Goal: Information Seeking & Learning: Learn about a topic

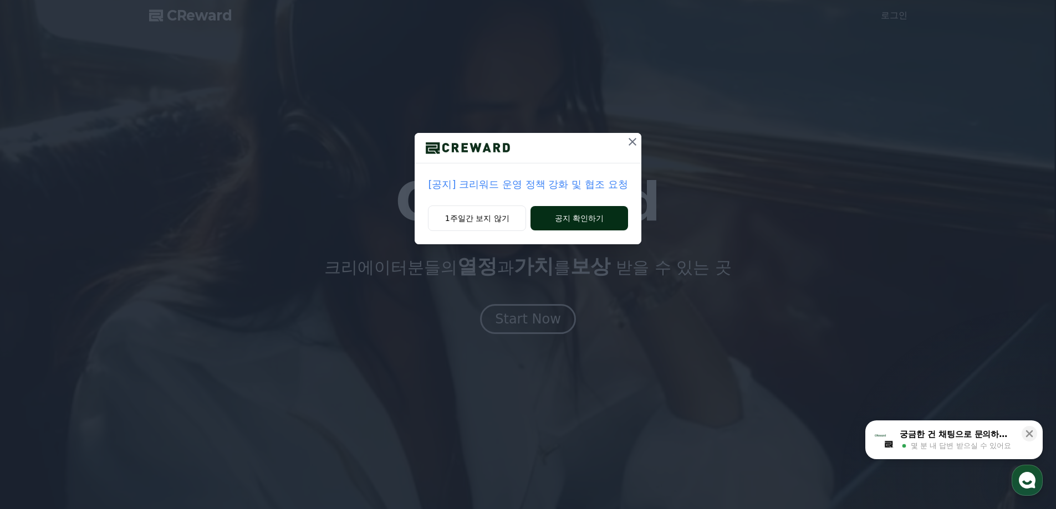
click at [579, 213] on button "공지 확인하기" at bounding box center [578, 218] width 97 height 24
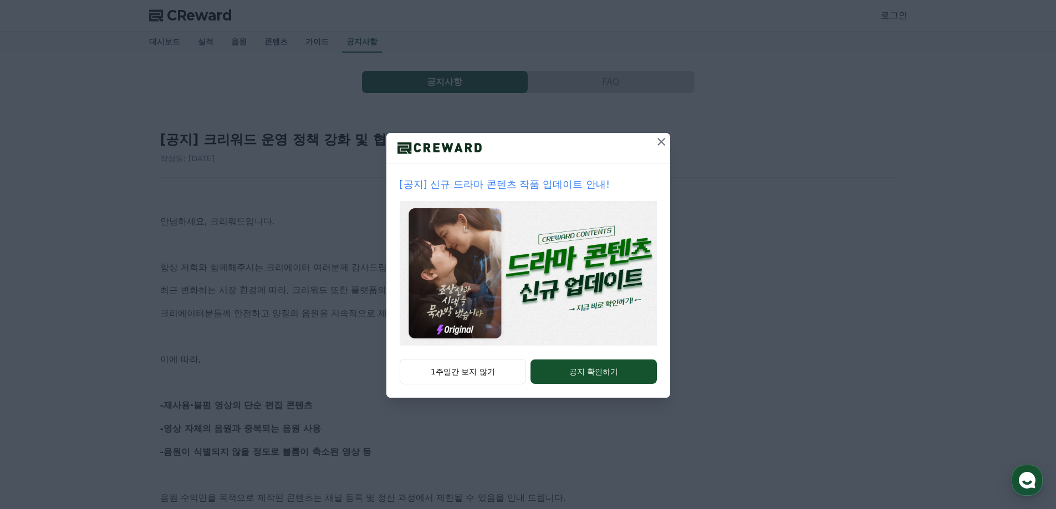
click at [664, 140] on icon at bounding box center [661, 141] width 13 height 13
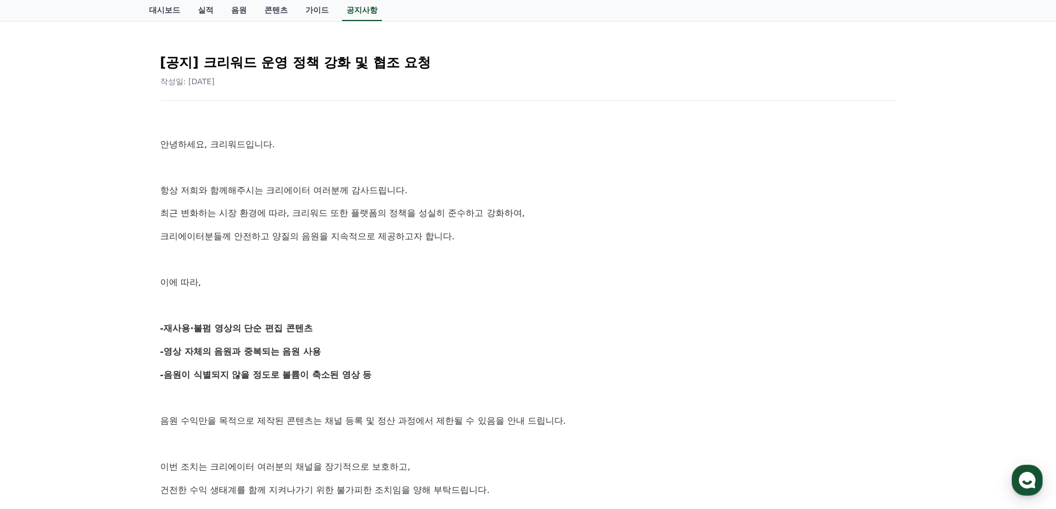
scroll to position [166, 0]
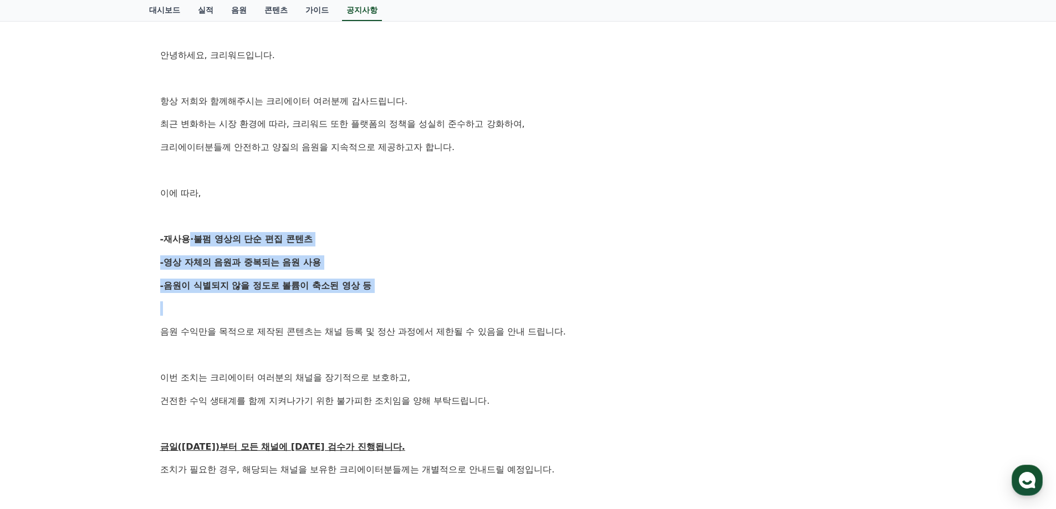
drag, startPoint x: 185, startPoint y: 239, endPoint x: 258, endPoint y: 294, distance: 91.8
click at [258, 294] on div "안녕하세요, 크리워드입니다. 항상 저희와 함께해주시는 크리에이터 여러분께 감사드립니다. 최근 변화하는 시장 환경에 따라, 크리워드 또한 플랫폼…" at bounding box center [528, 308] width 736 height 567
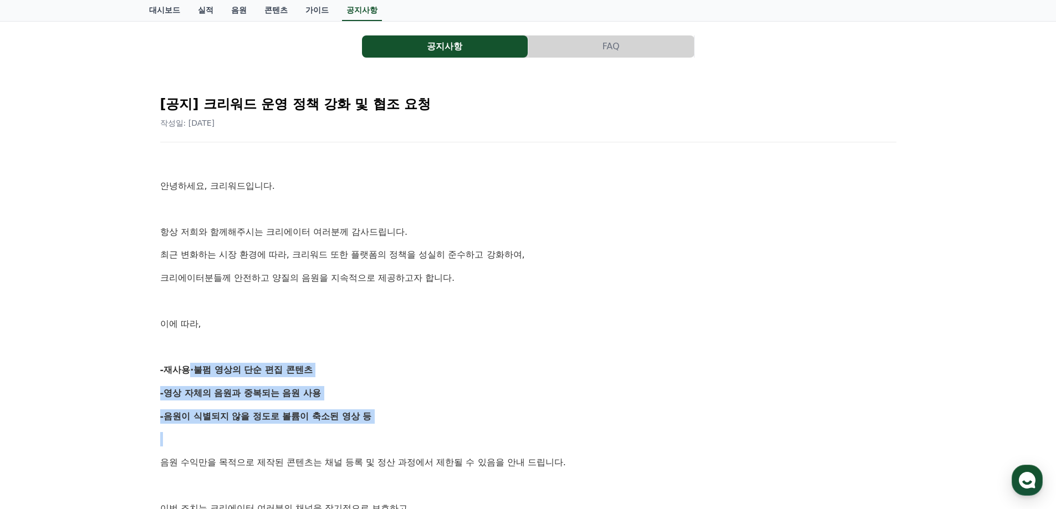
scroll to position [55, 0]
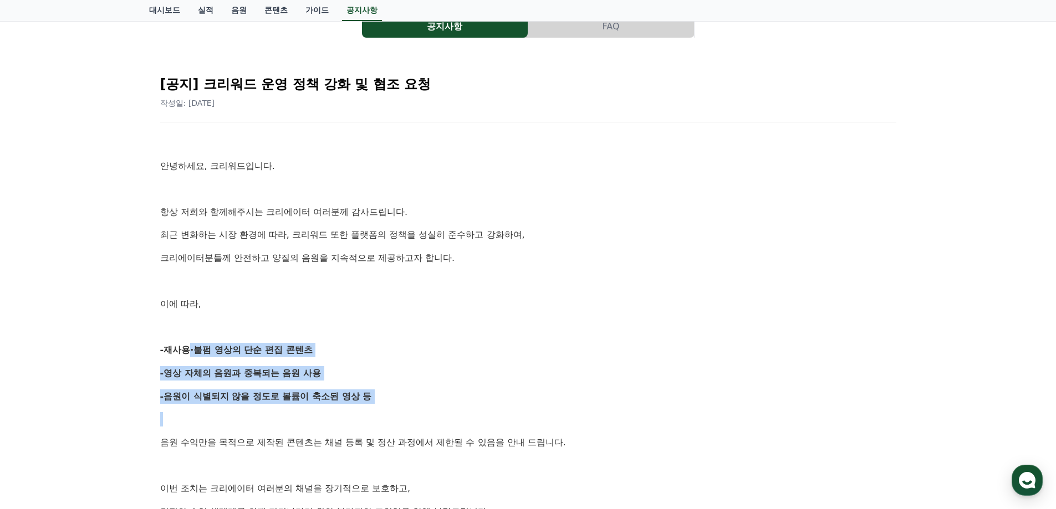
click at [581, 22] on button "FAQ" at bounding box center [611, 27] width 166 height 22
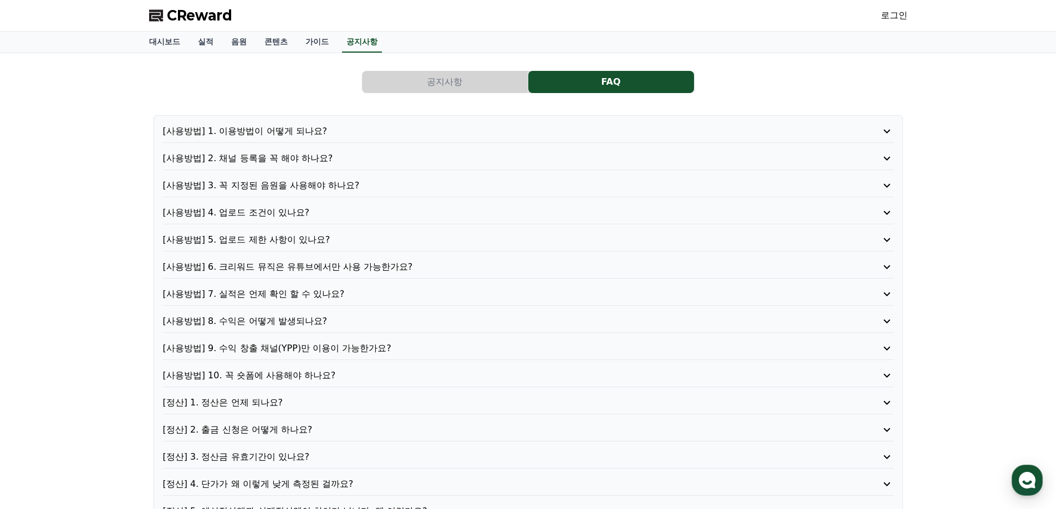
scroll to position [166, 0]
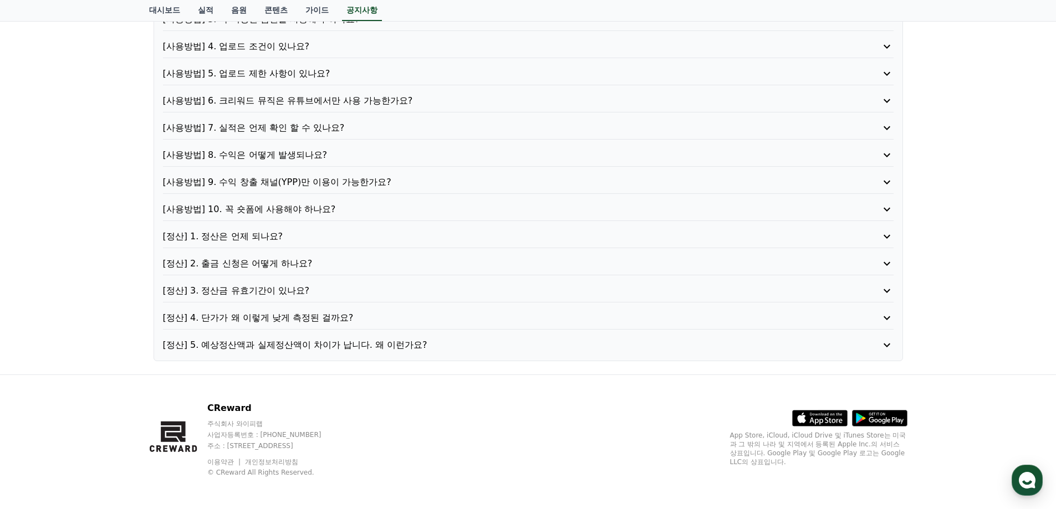
click at [283, 211] on p "[사용방법] 10. 꼭 숏폼에 사용해야 하나요?" at bounding box center [499, 209] width 672 height 13
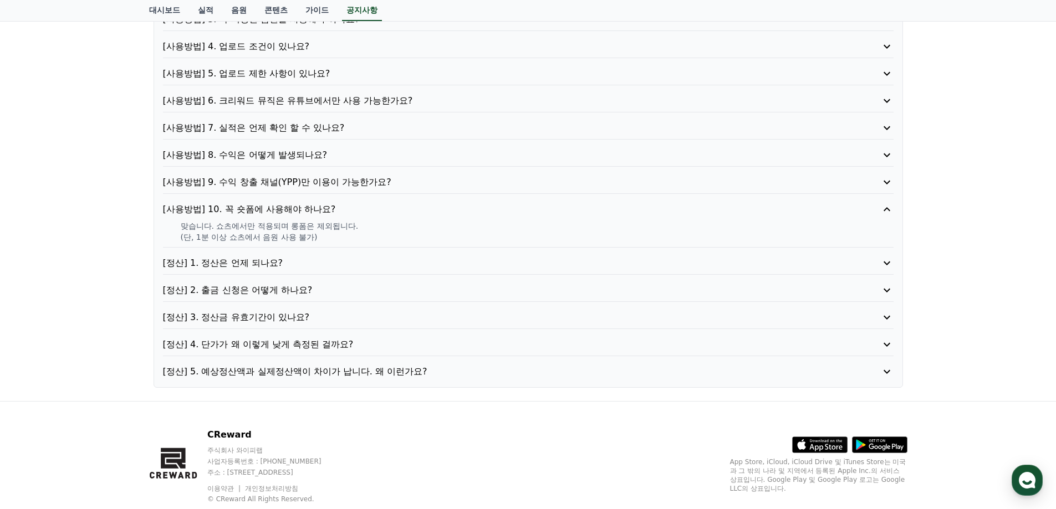
click at [211, 370] on p "[정산] 5. 예상정산액과 실제정산액이 차이가 납니다. 왜 이런가요?" at bounding box center [499, 371] width 672 height 13
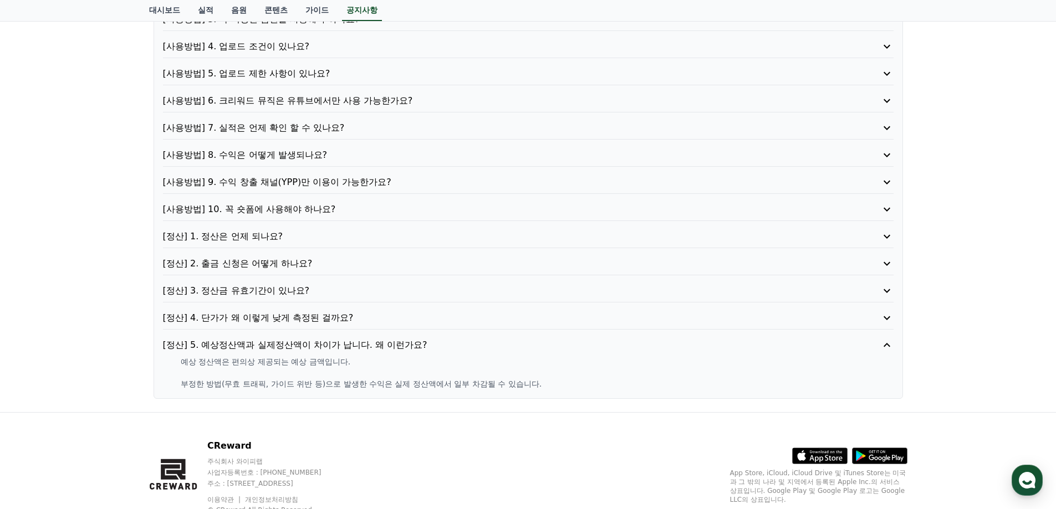
click at [243, 315] on p "[정산] 4. 단가가 왜 이렇게 낮게 측정된 걸까요?" at bounding box center [499, 317] width 672 height 13
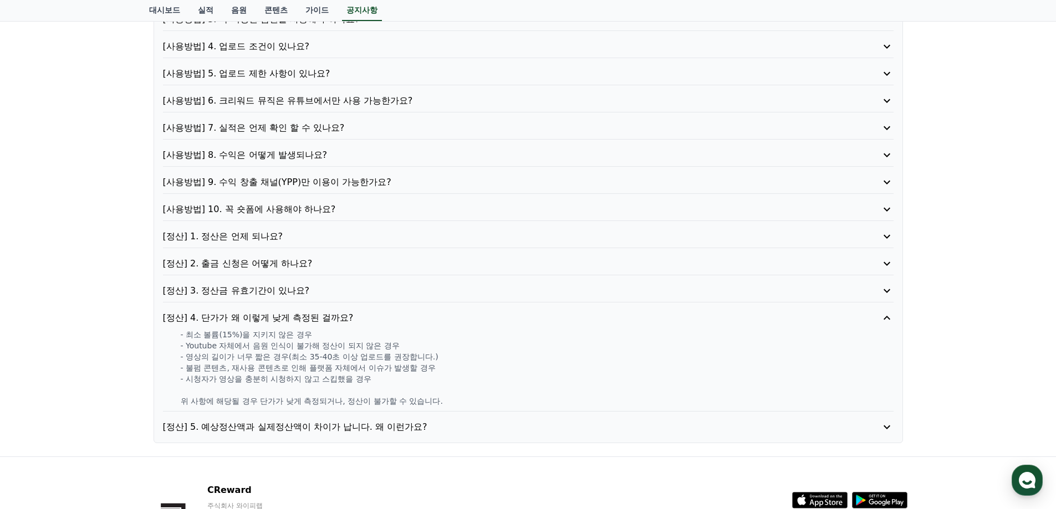
click at [229, 290] on p "[정산] 3. 정산금 유효기간이 있나요?" at bounding box center [499, 290] width 672 height 13
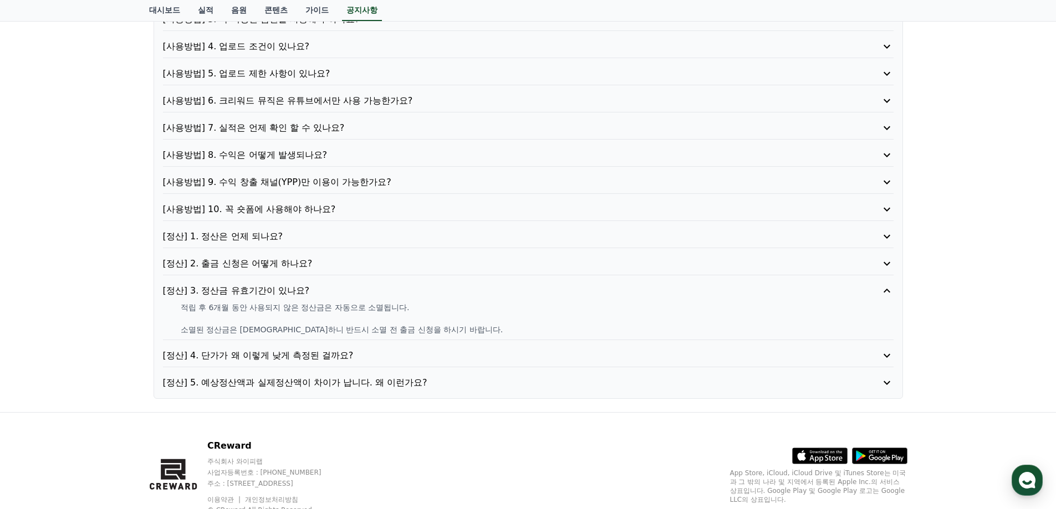
click at [253, 258] on p "[정산] 2. 출금 신청은 어떻게 하나요?" at bounding box center [499, 263] width 672 height 13
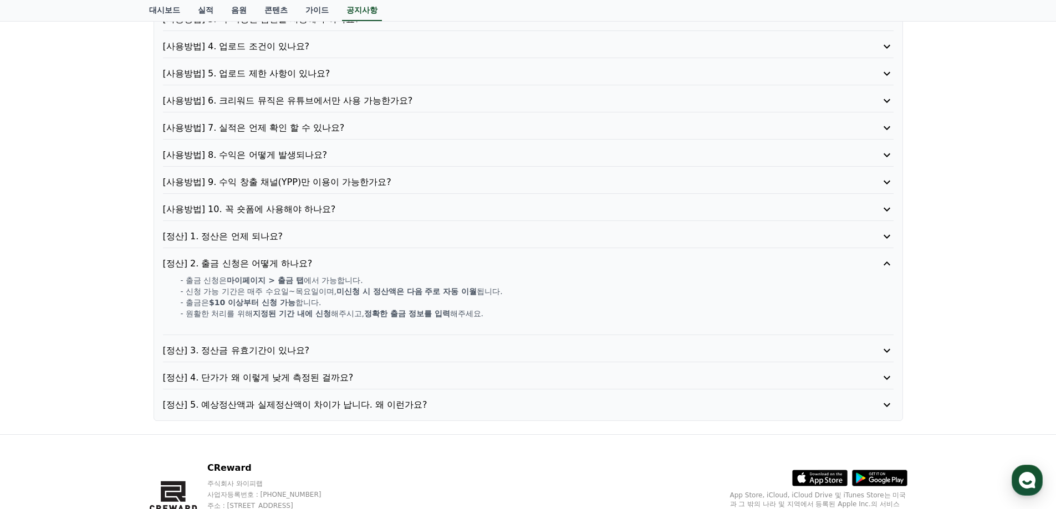
click at [230, 242] on p "[정산] 1. 정산은 언제 되나요?" at bounding box center [499, 236] width 672 height 13
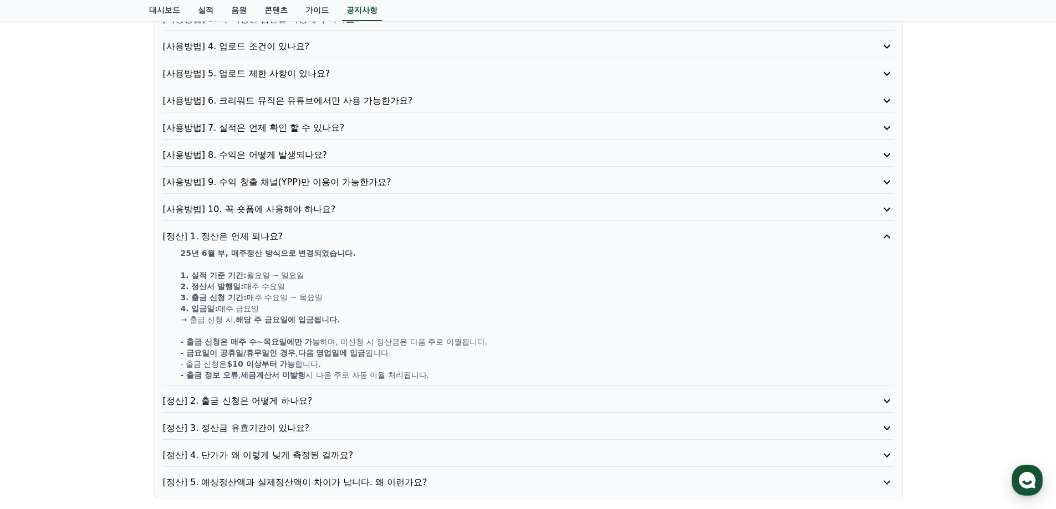
click at [234, 211] on p "[사용방법] 10. 꼭 숏폼에 사용해야 하나요?" at bounding box center [499, 209] width 672 height 13
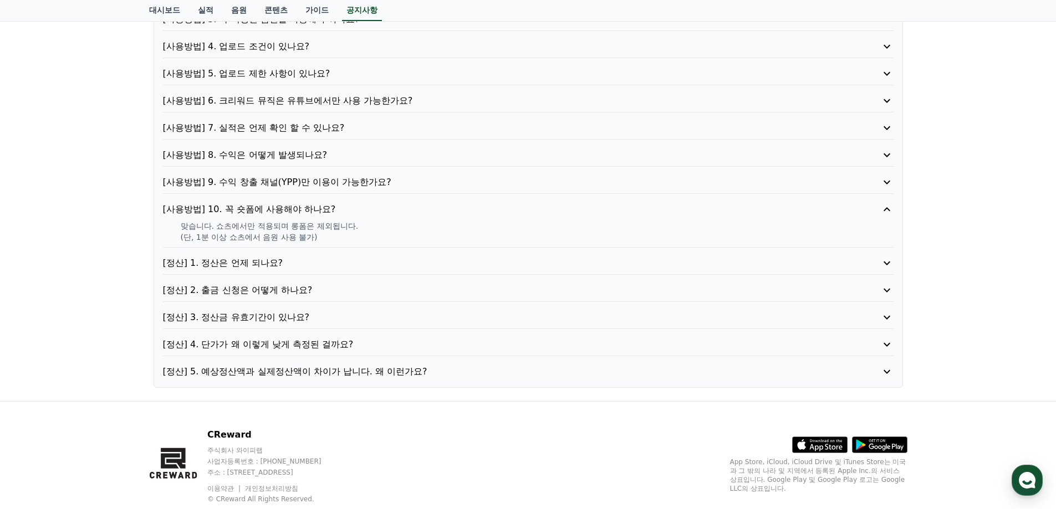
click at [242, 175] on div "[사용방법] 1. 이용방법이 어떻게 되나요? [사용방법] 2. 채널 등록을 꼭 해야 하나요? [사용방법] 3. 꼭 지정된 음원을 사용해야 하나…" at bounding box center [528, 168] width 749 height 439
click at [238, 153] on p "[사용방법] 8. 수익은 어떻게 발생되나요?" at bounding box center [499, 155] width 672 height 13
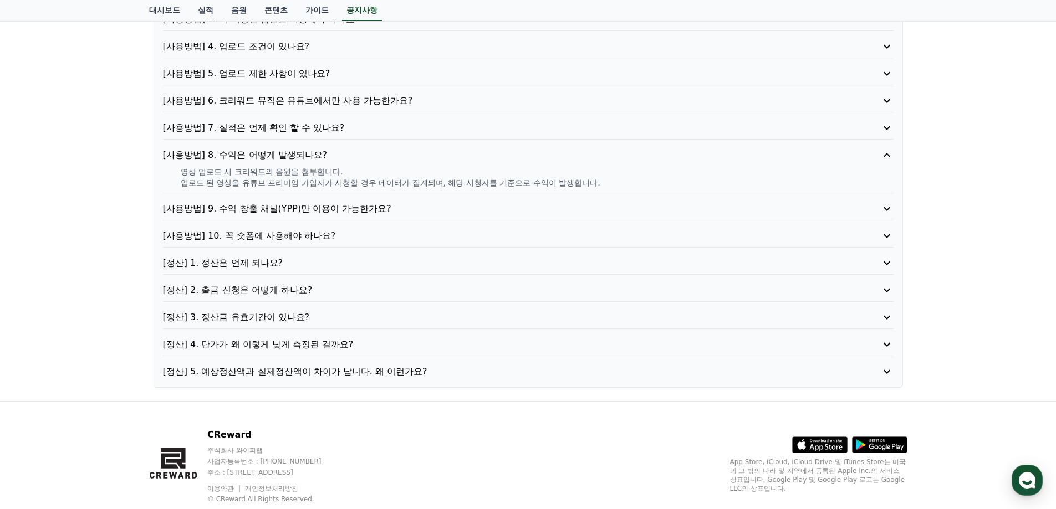
click at [230, 211] on p "[사용방법] 9. 수익 창출 채널(YPP)만 이용이 가능한가요?" at bounding box center [499, 208] width 672 height 13
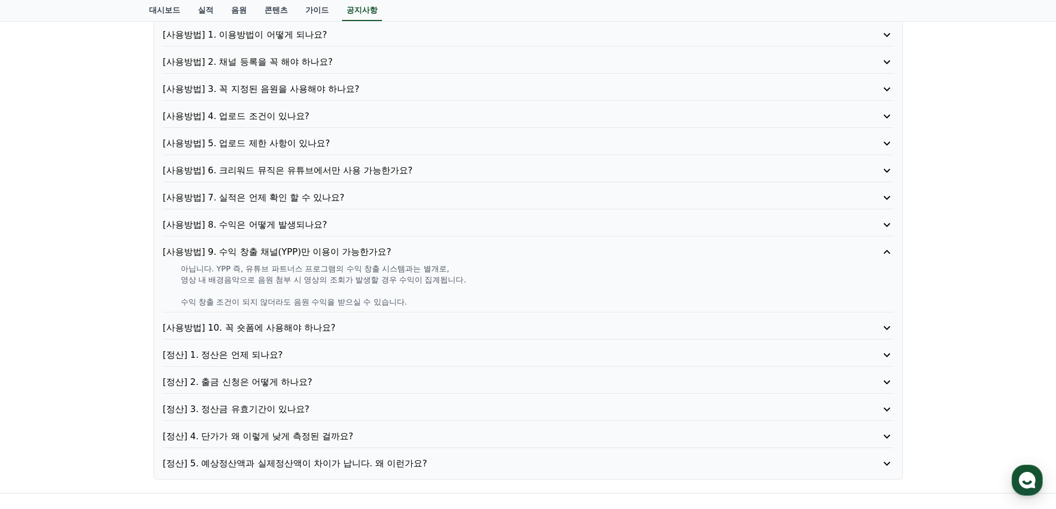
scroll to position [0, 0]
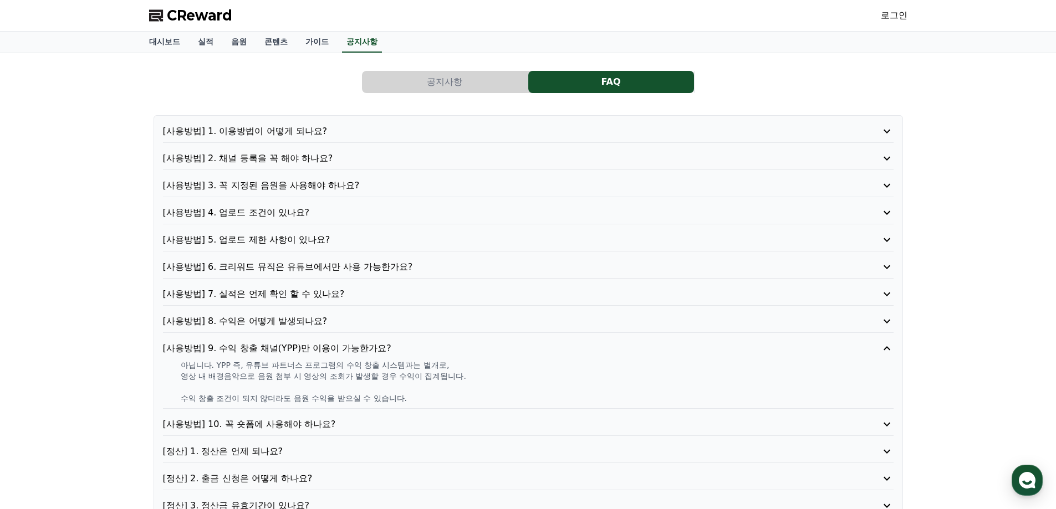
click at [223, 266] on p "[사용방법] 6. 크리워드 뮤직은 유튜브에서만 사용 가능한가요?" at bounding box center [499, 266] width 672 height 13
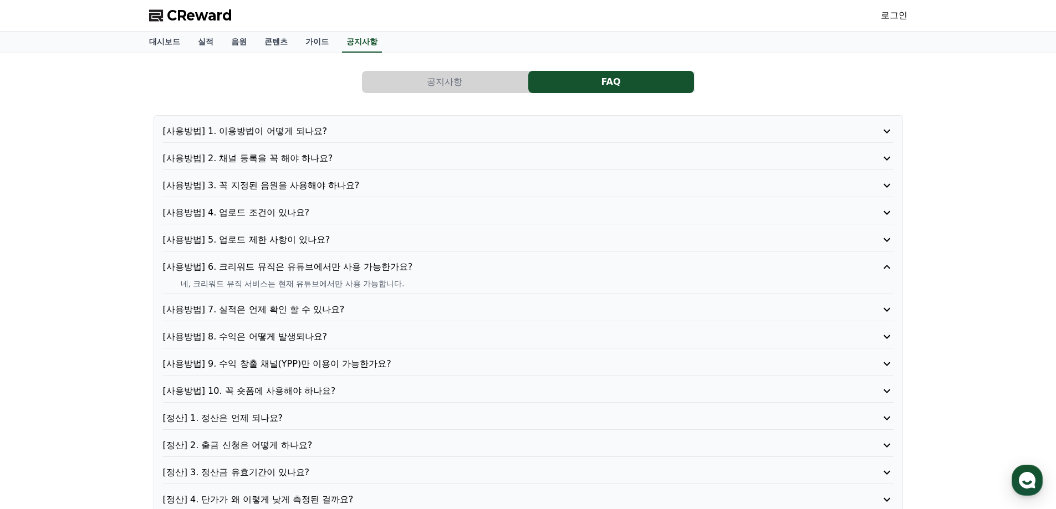
click at [244, 224] on div "[사용방법] 4. 업로드 조건이 있나요?" at bounding box center [528, 215] width 730 height 18
click at [244, 214] on p "[사용방법] 4. 업로드 조건이 있나요?" at bounding box center [499, 212] width 672 height 13
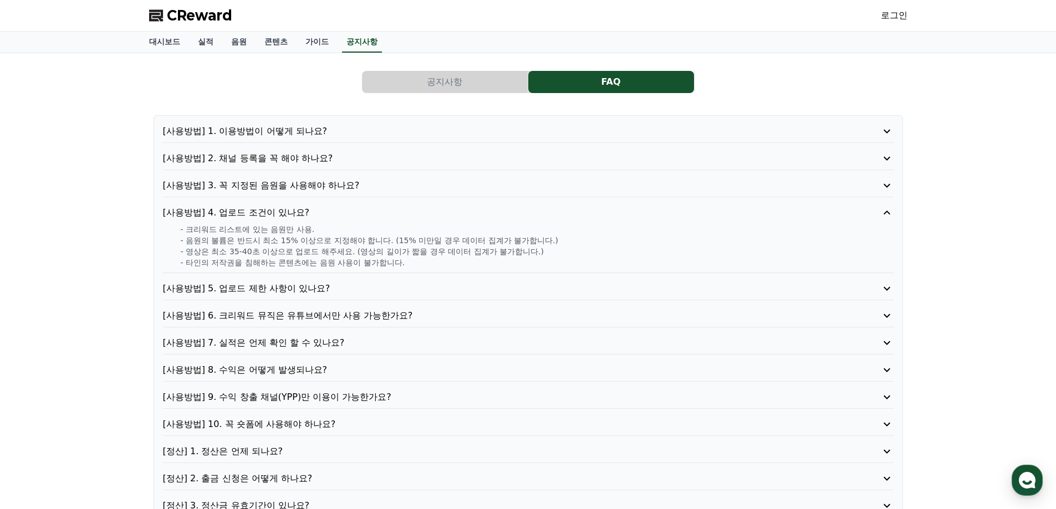
click at [246, 183] on p "[사용방법] 3. 꼭 지정된 음원을 사용해야 하나요?" at bounding box center [499, 185] width 672 height 13
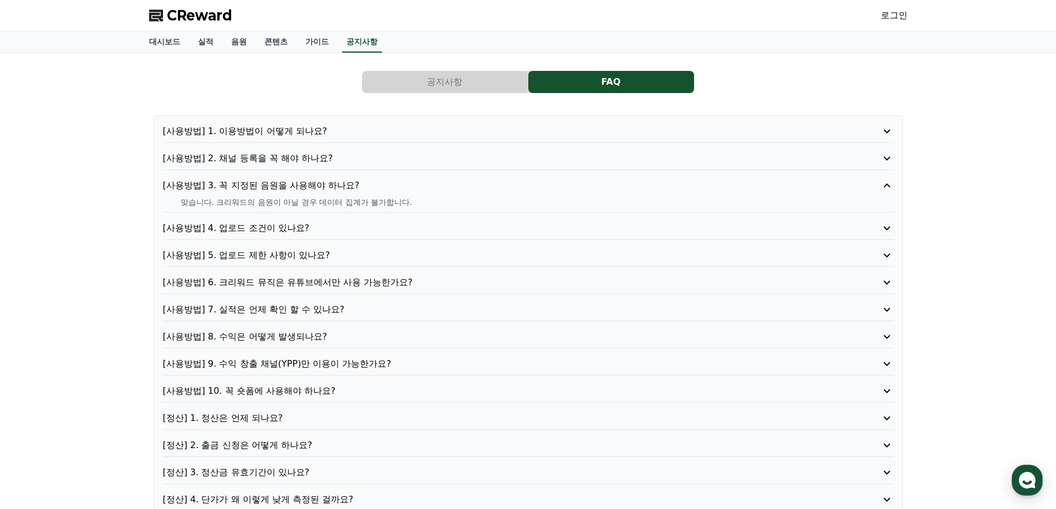
click at [277, 150] on div "[사용방법] 1. 이용방법이 어떻게 되나요? [사용방법] 2. 채널 등록을 꼭 해야 하나요? [사용방법] 3. 꼭 지정된 음원을 사용해야 하나…" at bounding box center [528, 329] width 749 height 428
click at [270, 156] on p "[사용방법] 2. 채널 등록을 꼭 해야 하나요?" at bounding box center [499, 158] width 672 height 13
click at [267, 129] on p "[사용방법] 1. 이용방법이 어떻게 되나요?" at bounding box center [499, 131] width 672 height 13
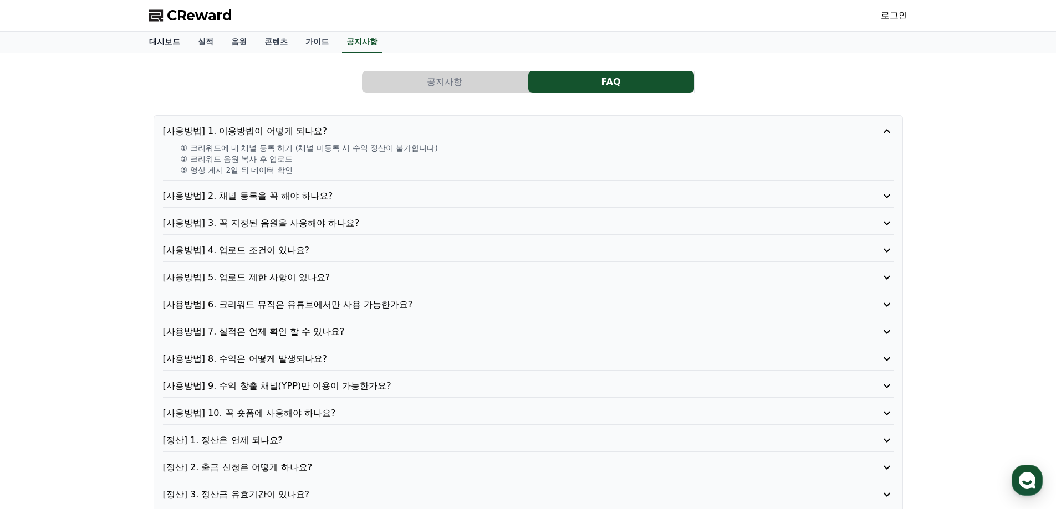
click at [175, 43] on link "대시보드" at bounding box center [164, 42] width 49 height 21
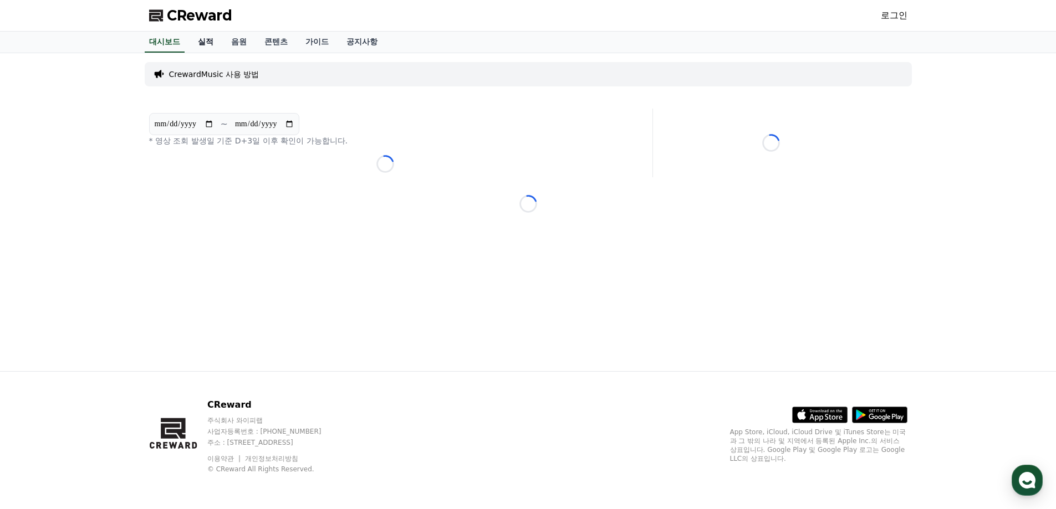
click at [203, 44] on link "실적" at bounding box center [205, 42] width 33 height 21
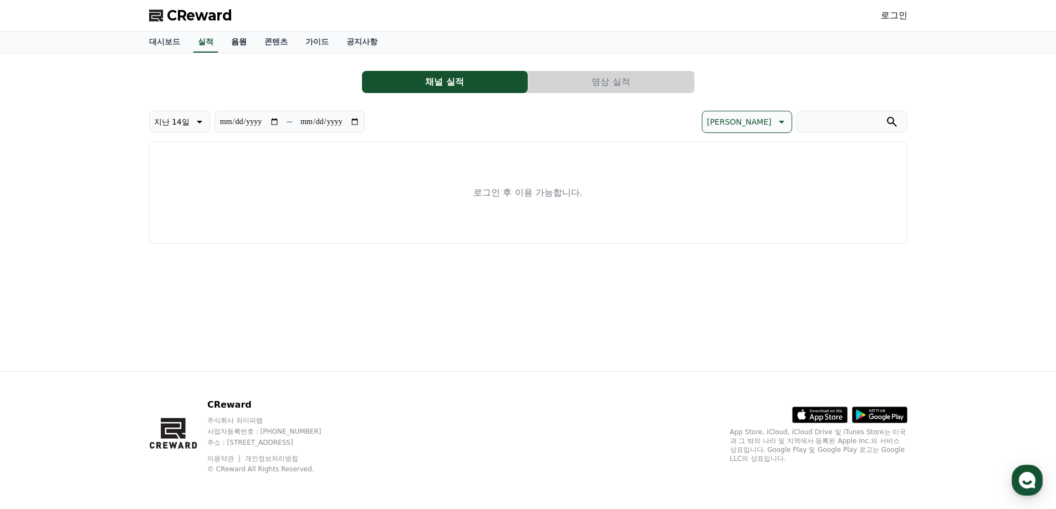
click at [229, 42] on link "음원" at bounding box center [238, 42] width 33 height 21
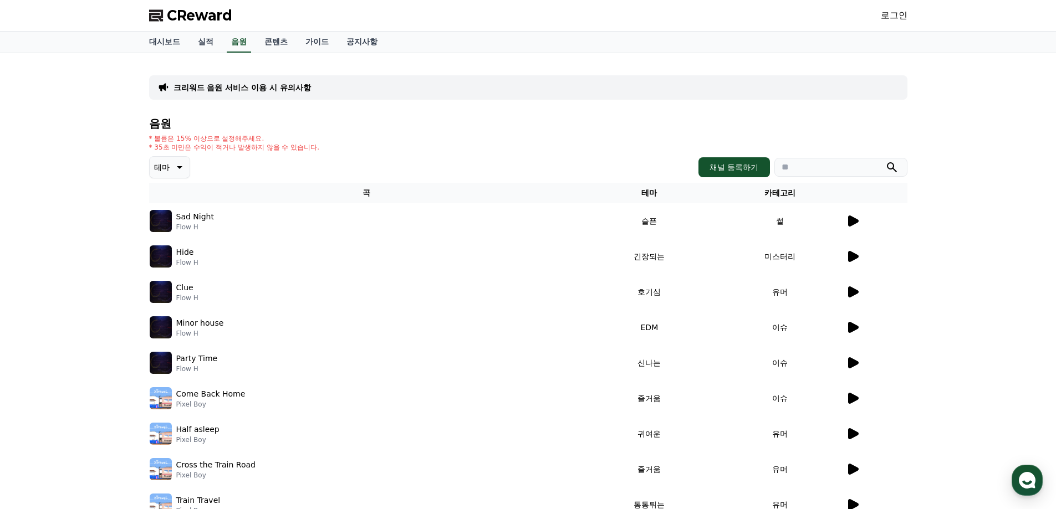
click at [857, 222] on icon at bounding box center [853, 221] width 11 height 11
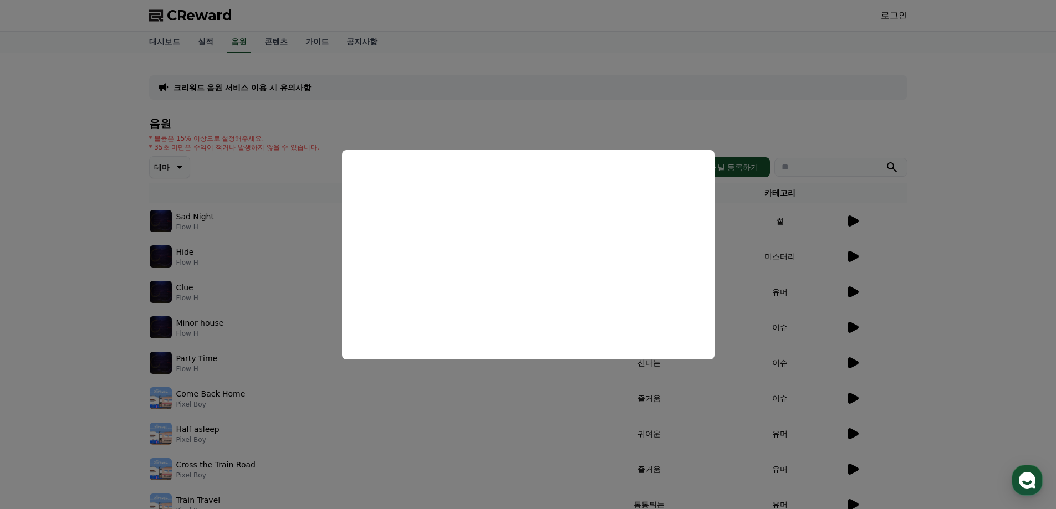
drag, startPoint x: 84, startPoint y: 217, endPoint x: 89, endPoint y: 232, distance: 15.8
click at [84, 217] on button "close modal" at bounding box center [528, 254] width 1056 height 509
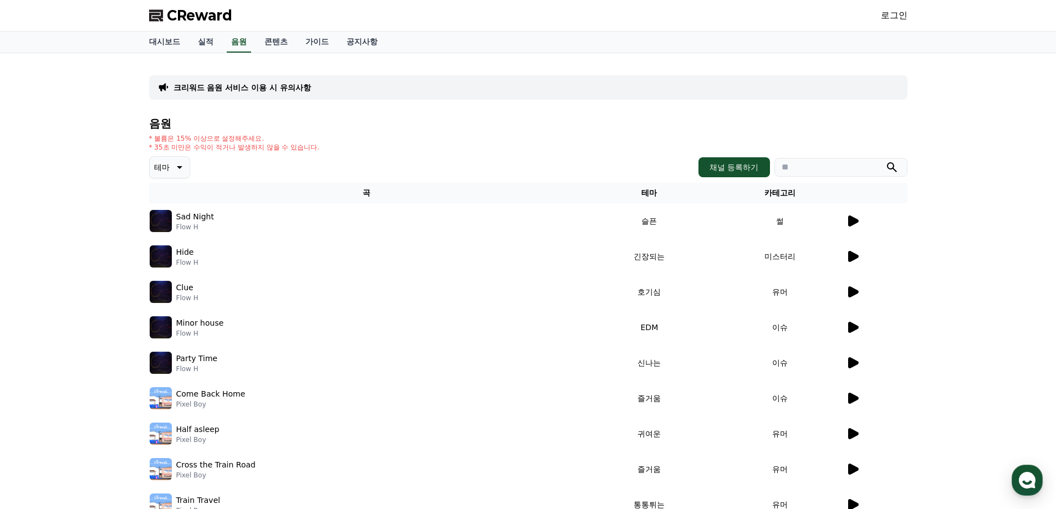
click at [176, 167] on icon at bounding box center [178, 167] width 13 height 13
click at [173, 255] on button "호기심" at bounding box center [167, 254] width 32 height 24
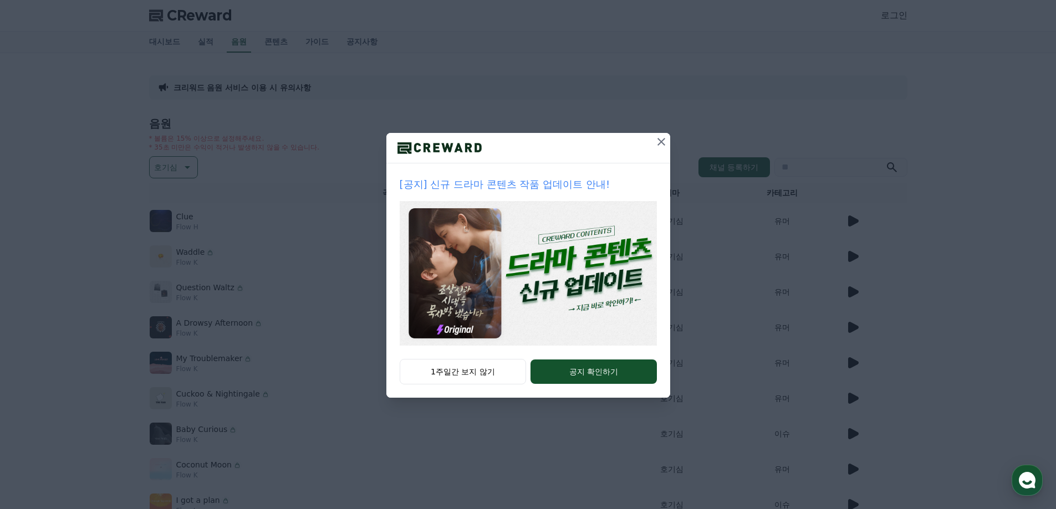
click at [657, 143] on icon at bounding box center [661, 141] width 13 height 13
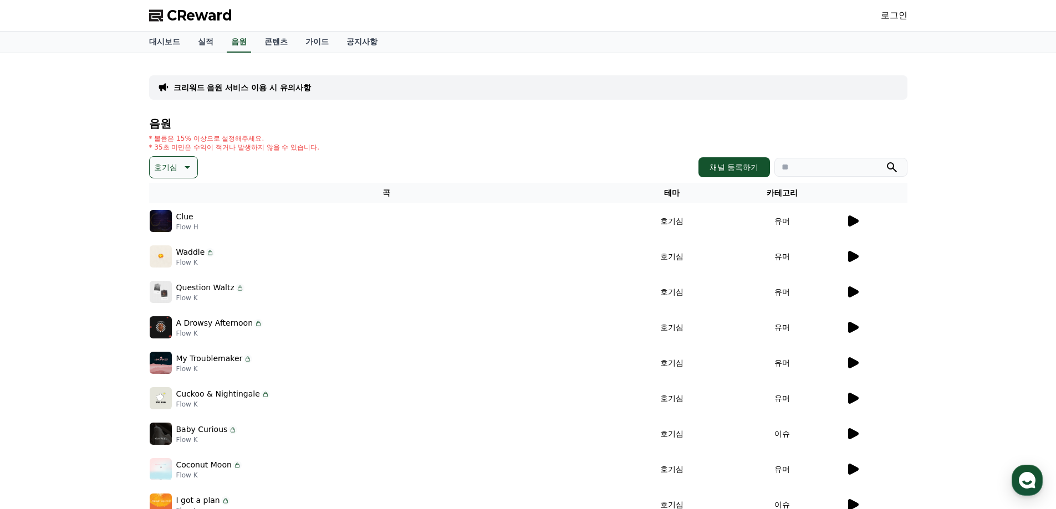
click at [856, 224] on icon at bounding box center [852, 220] width 13 height 13
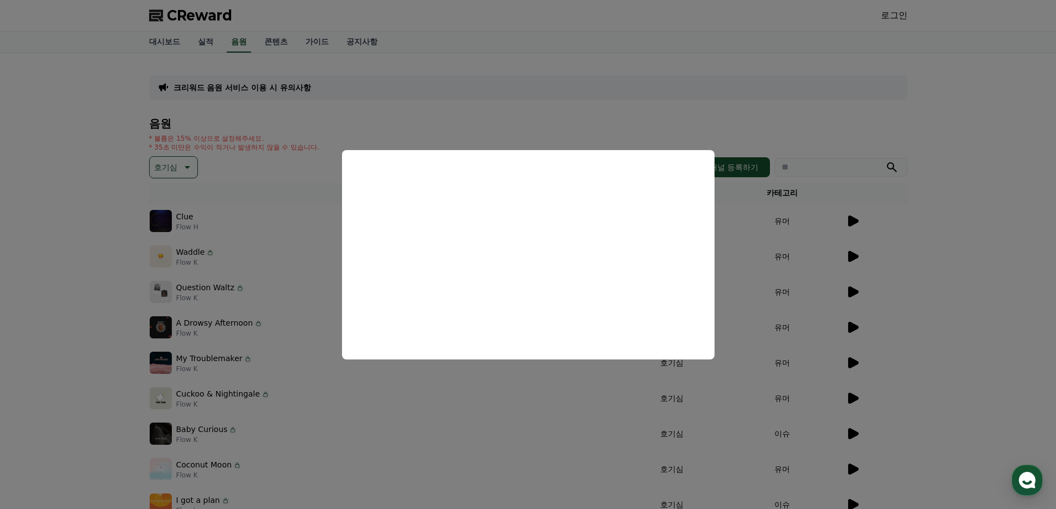
click at [80, 183] on button "close modal" at bounding box center [528, 254] width 1056 height 509
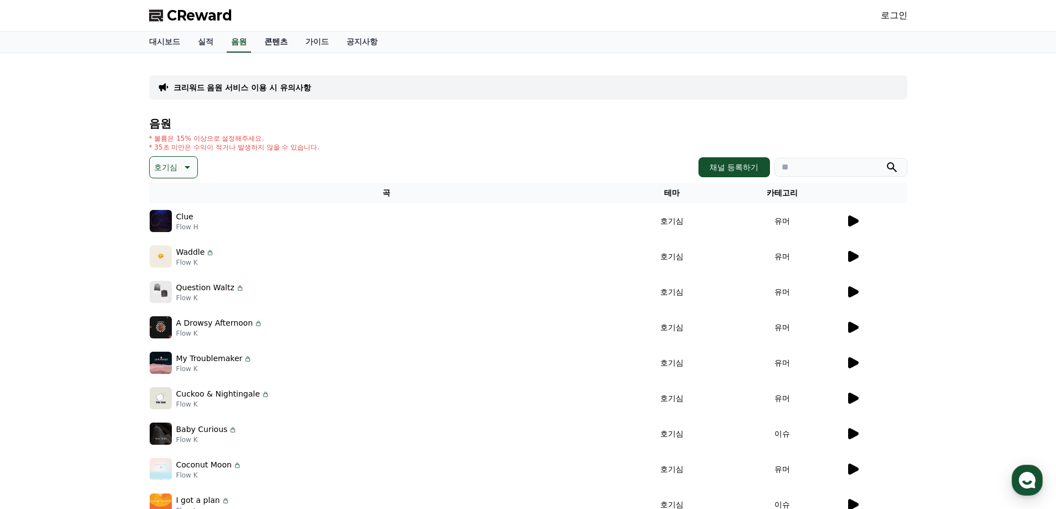
click at [278, 47] on link "콘텐츠" at bounding box center [275, 42] width 41 height 21
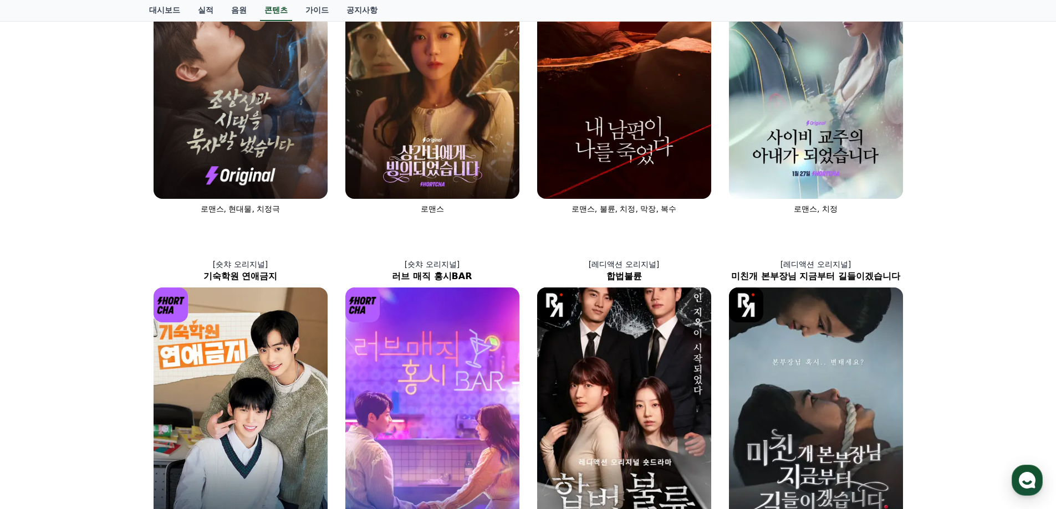
scroll to position [55, 0]
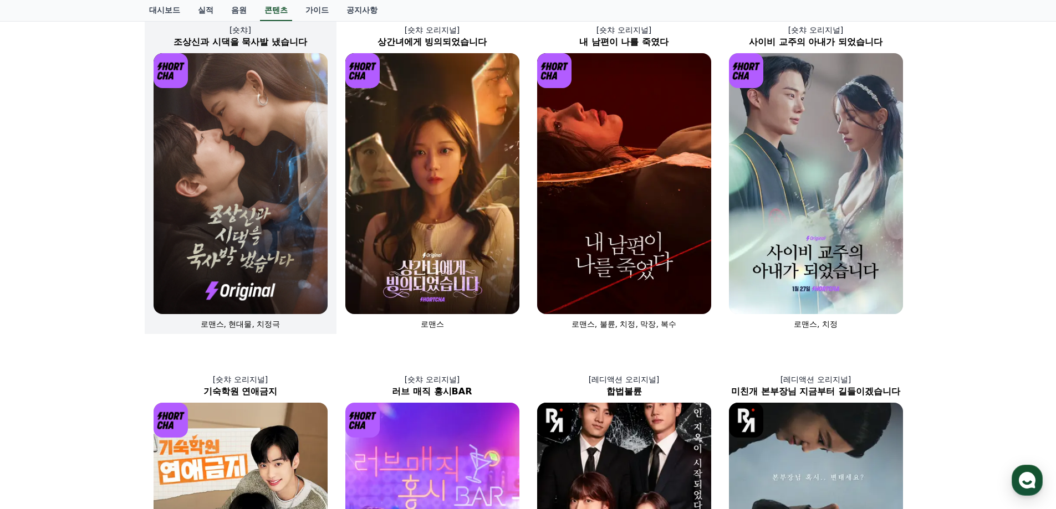
click at [208, 181] on img at bounding box center [241, 183] width 174 height 261
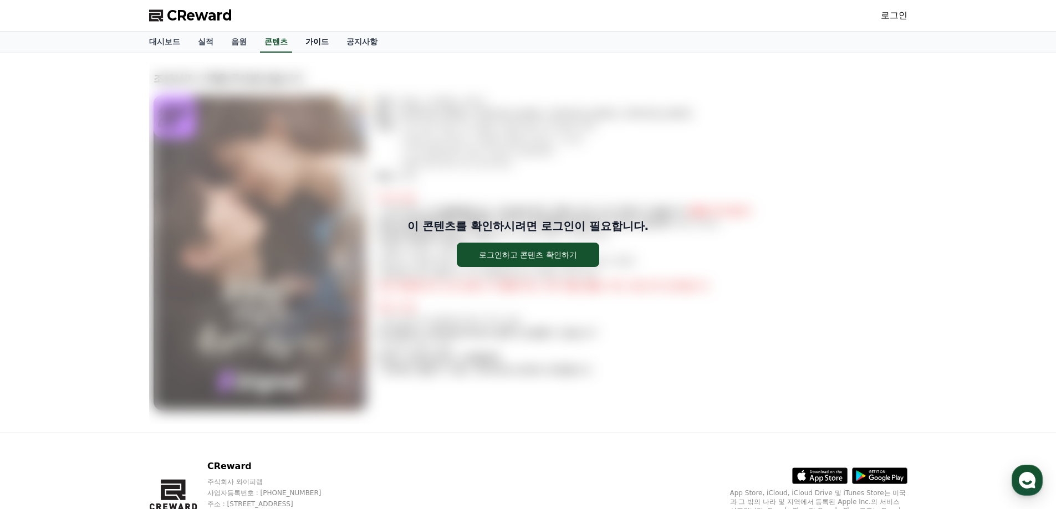
click at [325, 40] on link "가이드" at bounding box center [316, 42] width 41 height 21
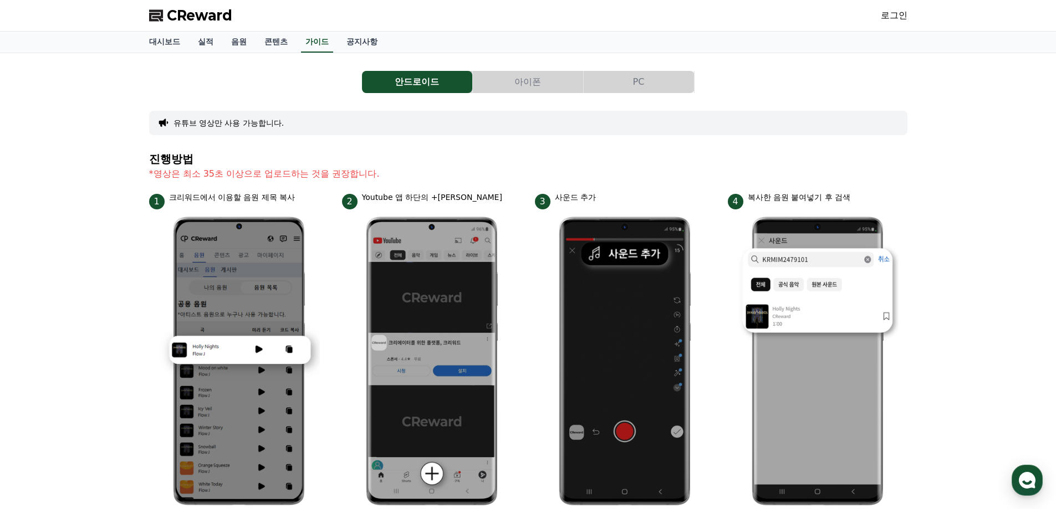
click at [523, 79] on button "아이폰" at bounding box center [528, 82] width 110 height 22
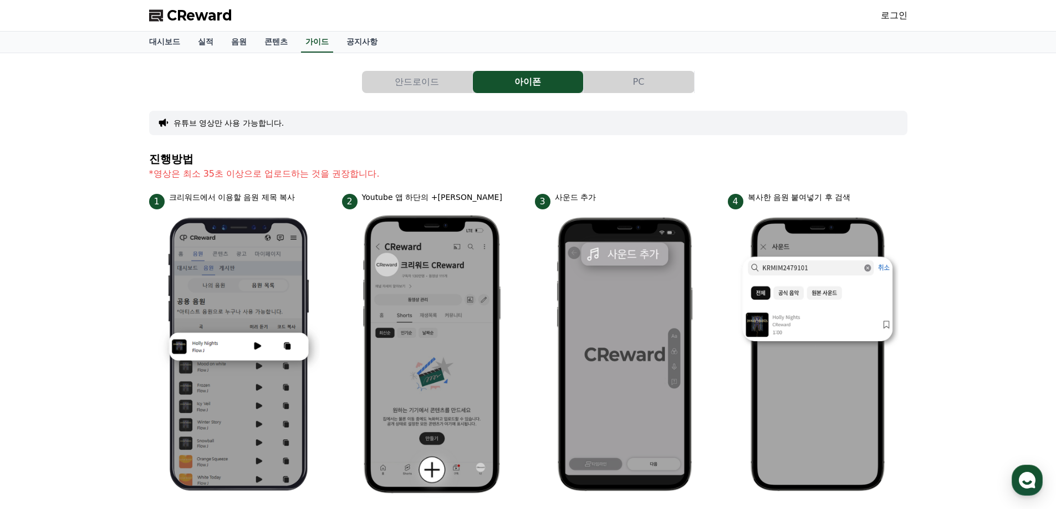
click at [672, 84] on button "PC" at bounding box center [639, 82] width 110 height 22
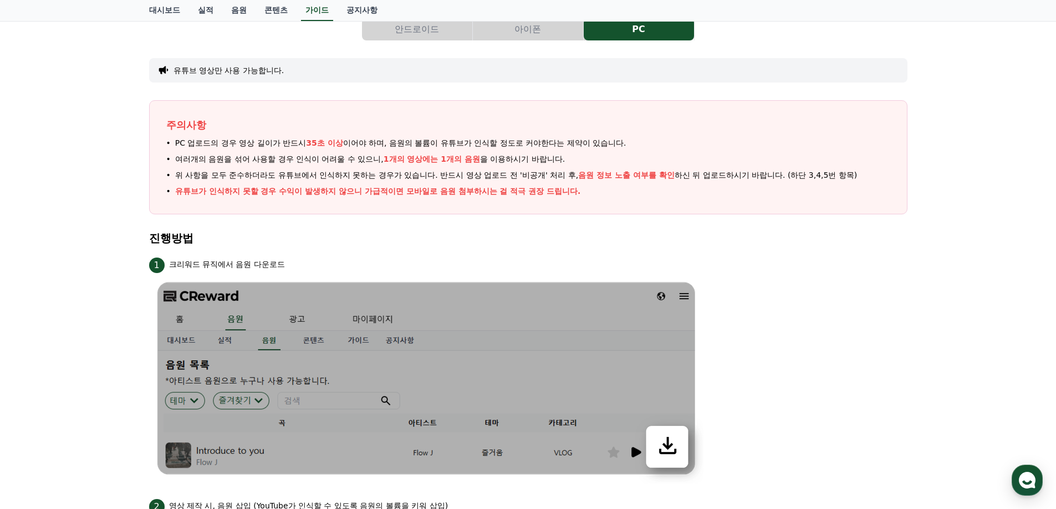
scroll to position [111, 0]
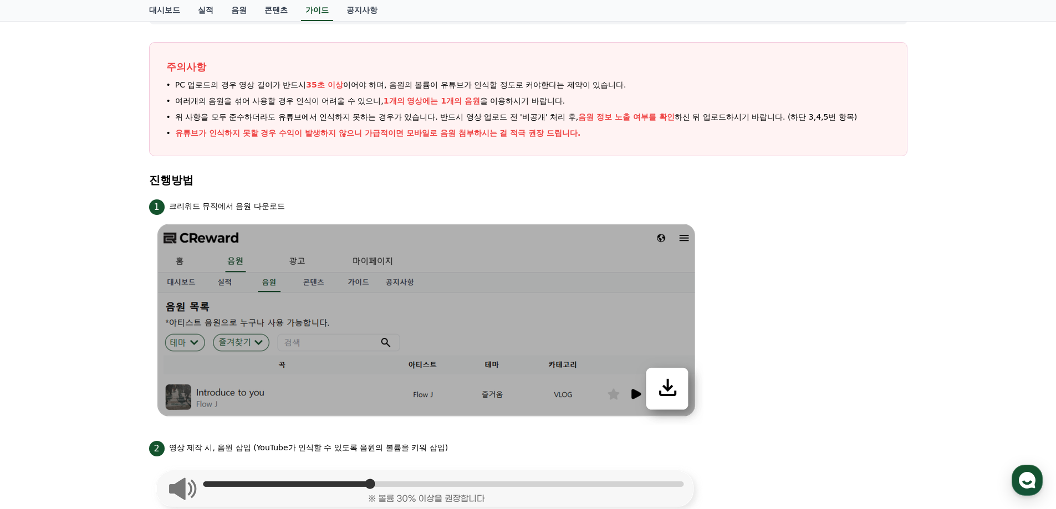
drag, startPoint x: 192, startPoint y: 88, endPoint x: 366, endPoint y: 127, distance: 178.4
click at [366, 127] on ul "PC 업로드의 경우 영상 길이가 반드시 35초 이상 이어야 하며, 음원의 볼륨이 유튜브가 인식할 정도로 커야한다는 제약이 있습니다. 여러개의 …" at bounding box center [528, 109] width 724 height 60
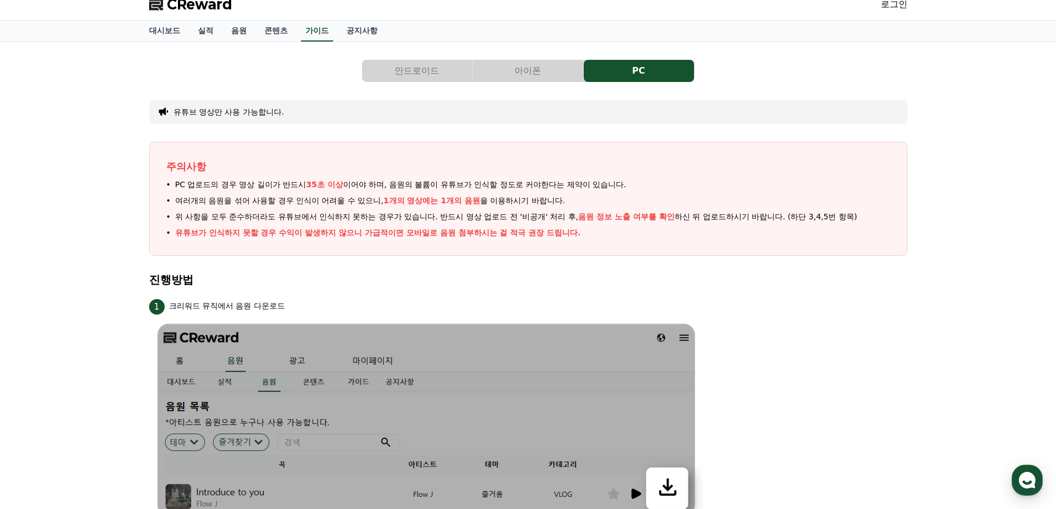
scroll to position [0, 0]
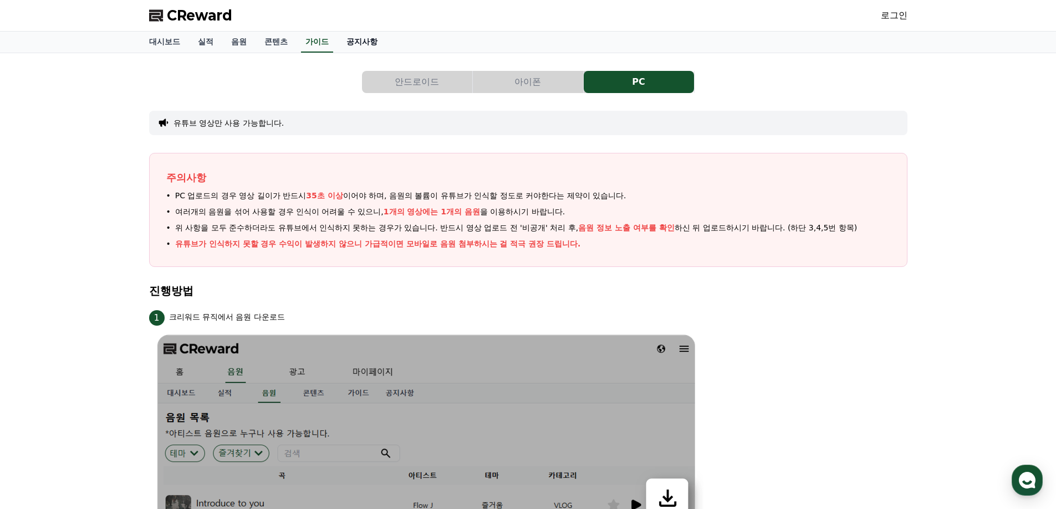
click at [359, 36] on link "공지사항" at bounding box center [362, 42] width 49 height 21
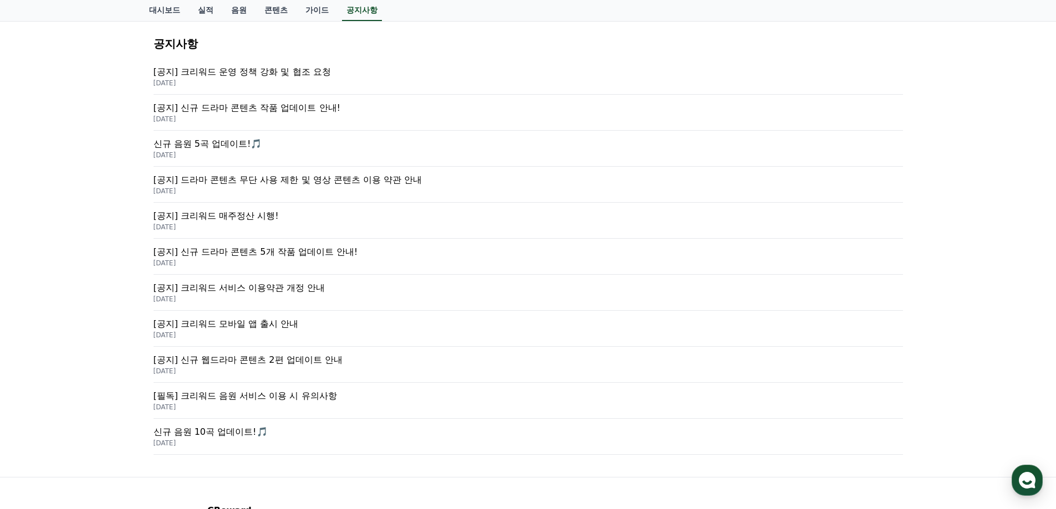
scroll to position [111, 0]
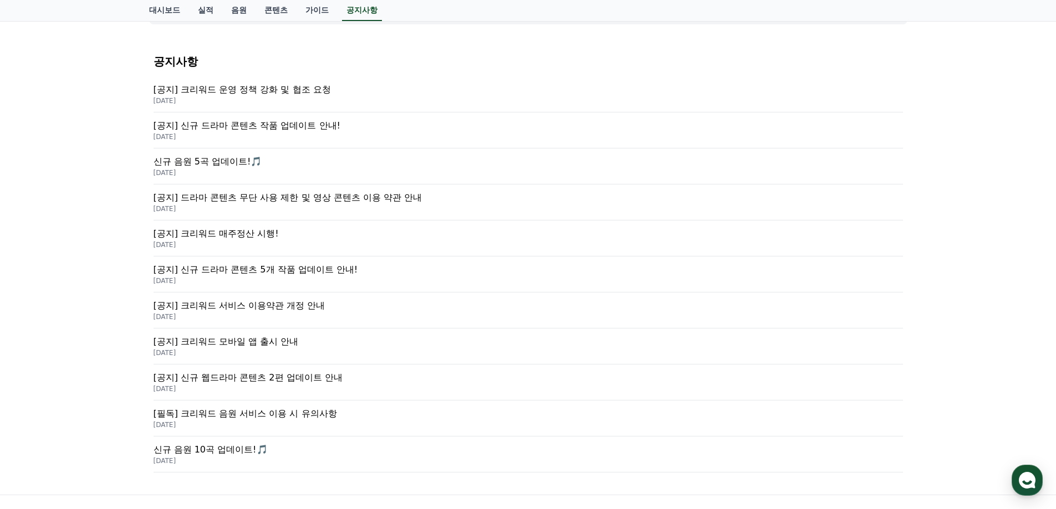
click at [233, 127] on p "[공지] 신규 드라마 콘텐츠 작품 업데이트 안내!" at bounding box center [528, 125] width 749 height 13
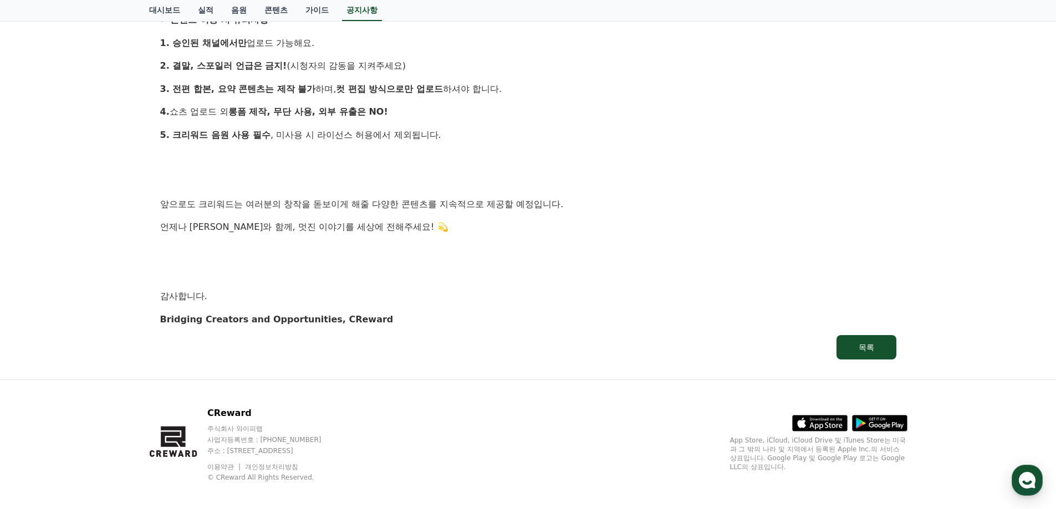
scroll to position [1080, 0]
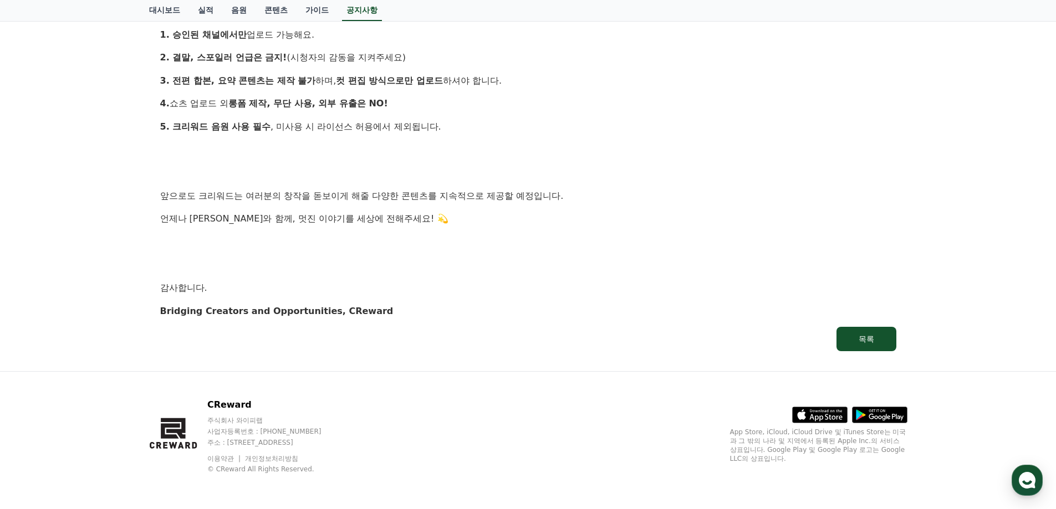
drag, startPoint x: 232, startPoint y: 241, endPoint x: 231, endPoint y: 219, distance: 21.6
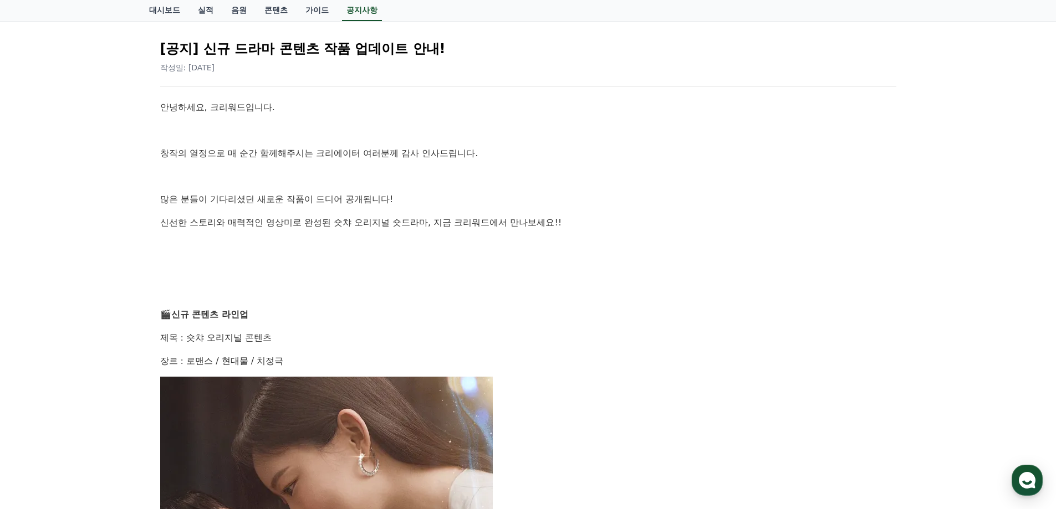
scroll to position [0, 0]
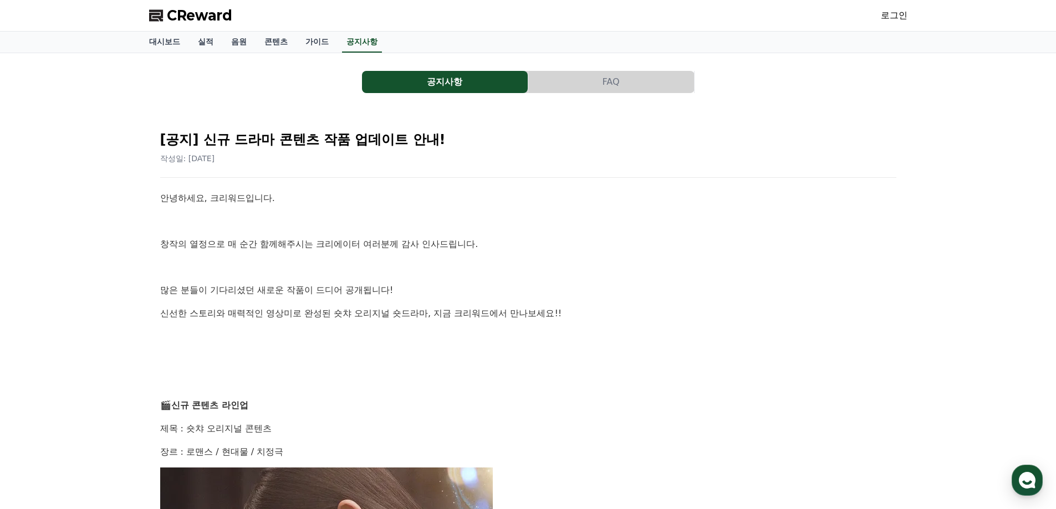
click at [219, 18] on span "CReward" at bounding box center [199, 16] width 65 height 18
